Goal: Task Accomplishment & Management: Complete application form

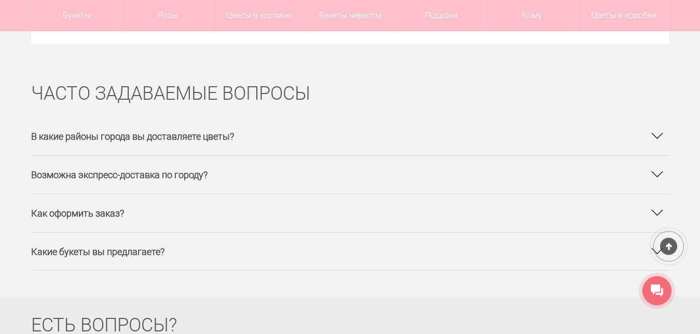
scroll to position [6191, 0]
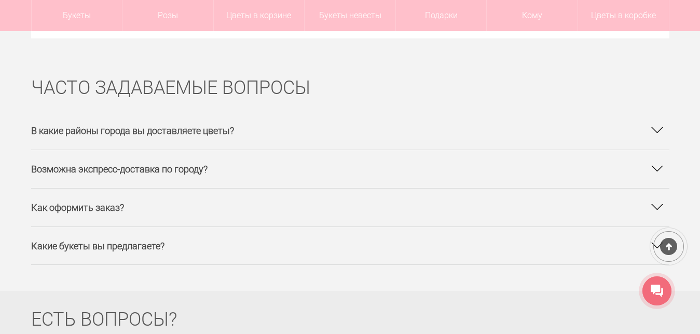
click at [653, 127] on div at bounding box center [656, 137] width 21 height 21
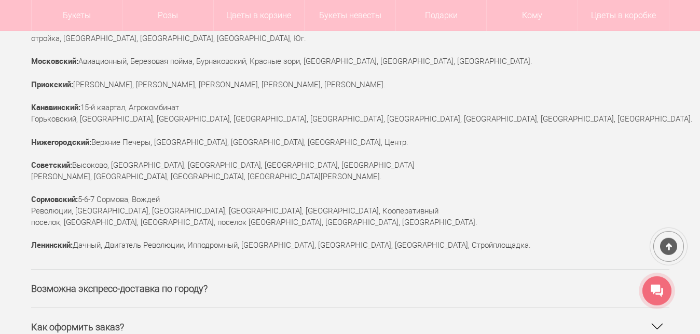
scroll to position [6402, 0]
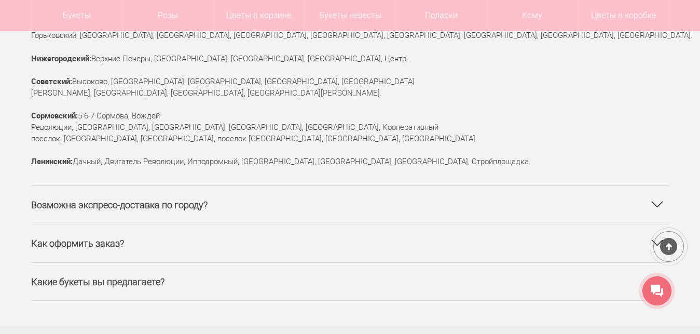
click at [657, 240] on div at bounding box center [656, 250] width 21 height 21
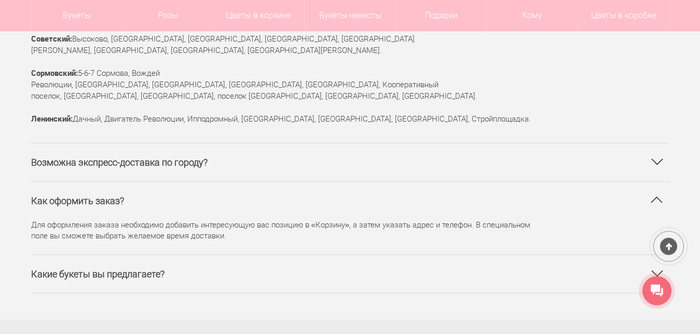
scroll to position [6455, 0]
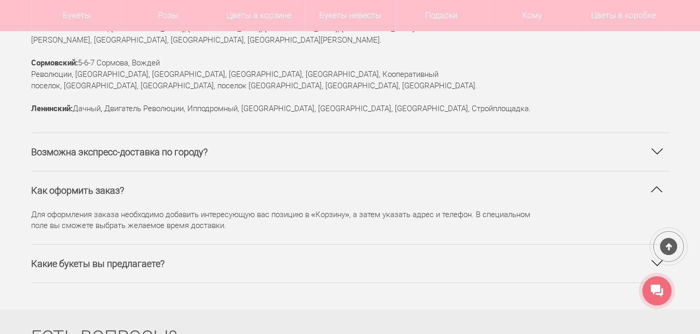
click at [655, 260] on div at bounding box center [656, 270] width 21 height 21
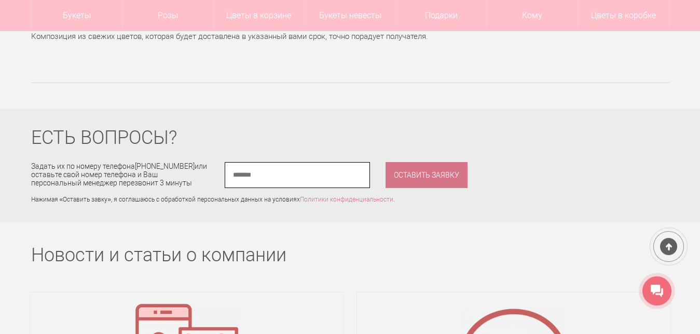
scroll to position [6744, 0]
click at [250, 163] on input "phone" at bounding box center [297, 176] width 145 height 26
click at [235, 163] on input "phone" at bounding box center [297, 176] width 145 height 26
click at [250, 163] on input "phone" at bounding box center [297, 176] width 145 height 26
click at [262, 163] on input "phone" at bounding box center [297, 176] width 145 height 26
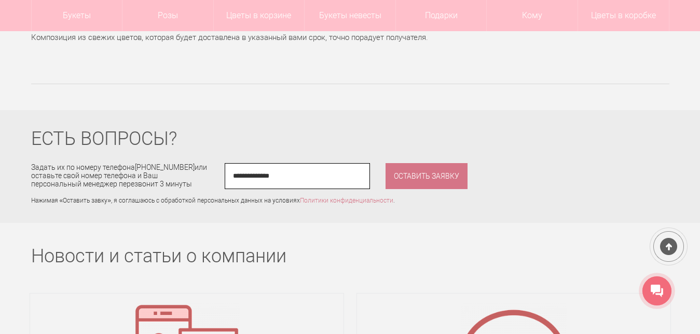
click at [272, 163] on input "phone" at bounding box center [297, 176] width 145 height 26
click at [294, 163] on input "phone" at bounding box center [297, 176] width 145 height 26
type input "**********"
click at [428, 163] on button "ОСТАВИТЬ ЗАЯВКУ" at bounding box center [426, 176] width 82 height 26
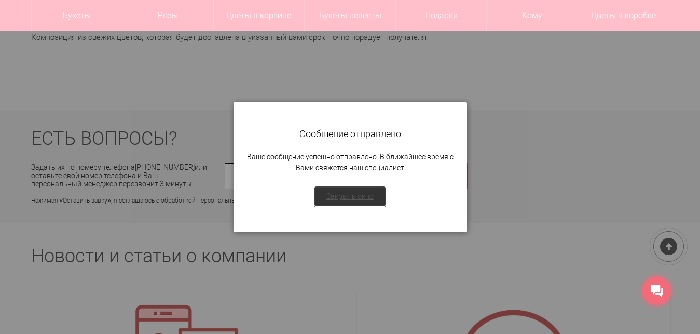
click at [337, 193] on link "Закрыть окно" at bounding box center [350, 196] width 72 height 21
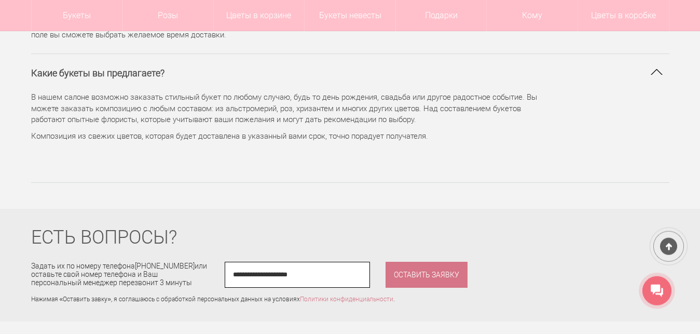
scroll to position [6638, 0]
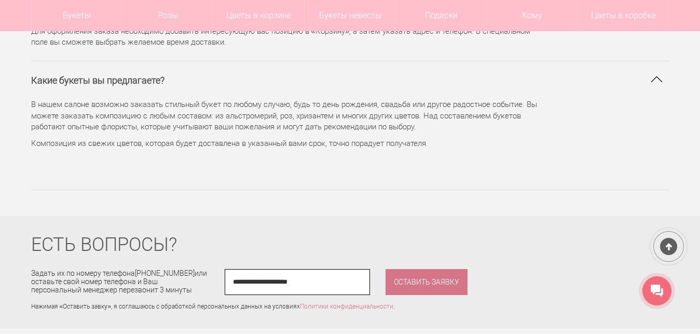
drag, startPoint x: 337, startPoint y: 238, endPoint x: 223, endPoint y: 234, distance: 114.2
click at [225, 269] on input "phone" at bounding box center [297, 282] width 145 height 26
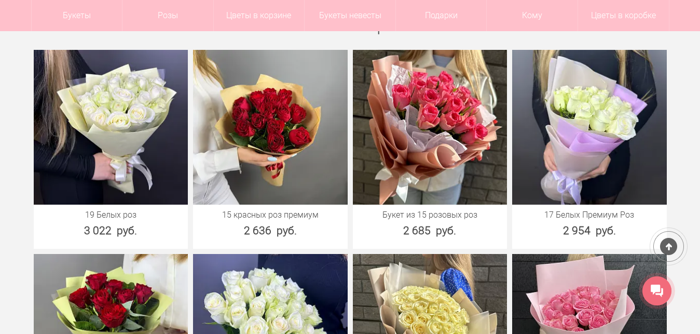
scroll to position [1770, 0]
